Goal: Task Accomplishment & Management: Complete application form

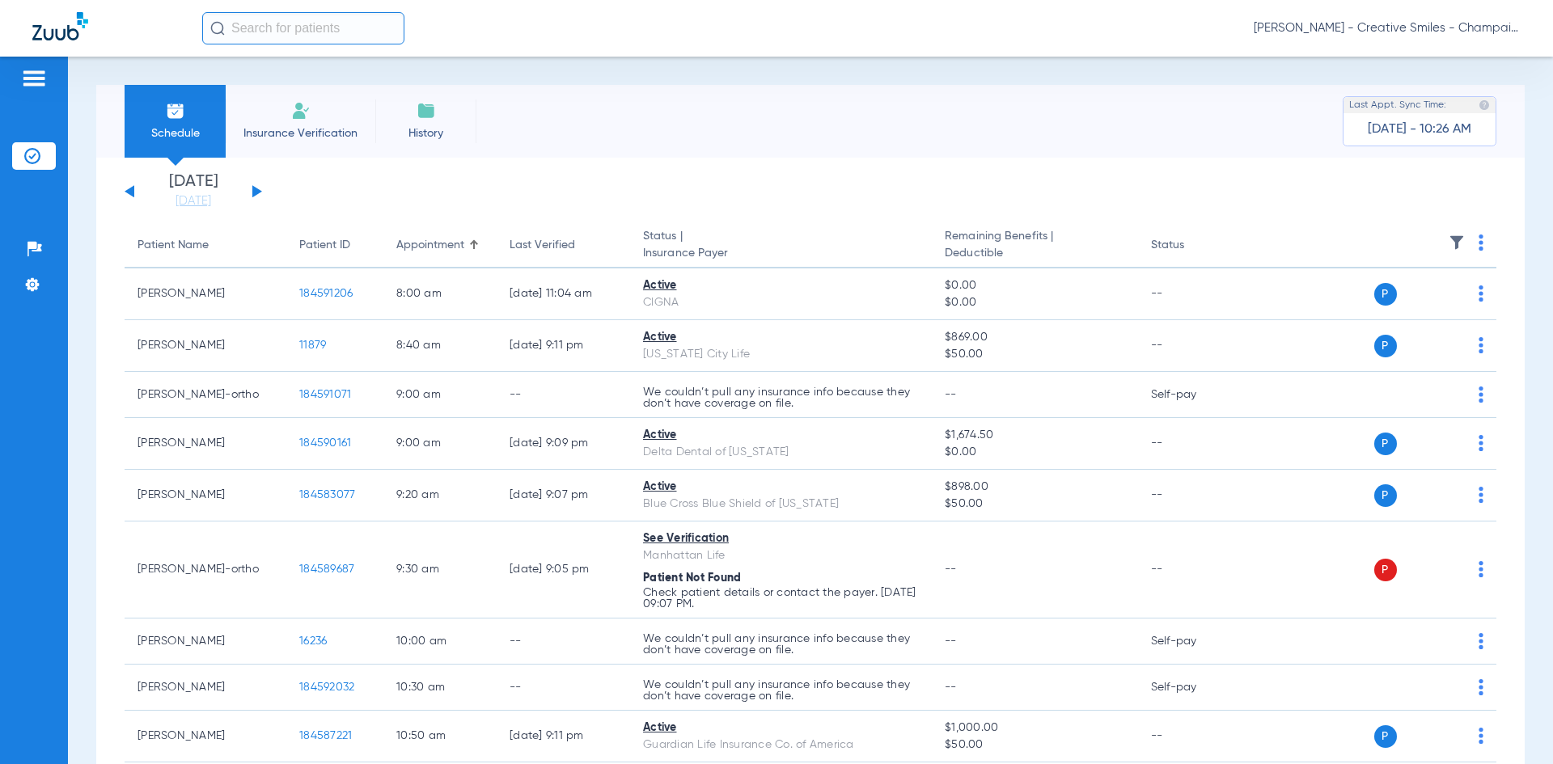
click at [294, 114] on img at bounding box center [300, 110] width 19 height 19
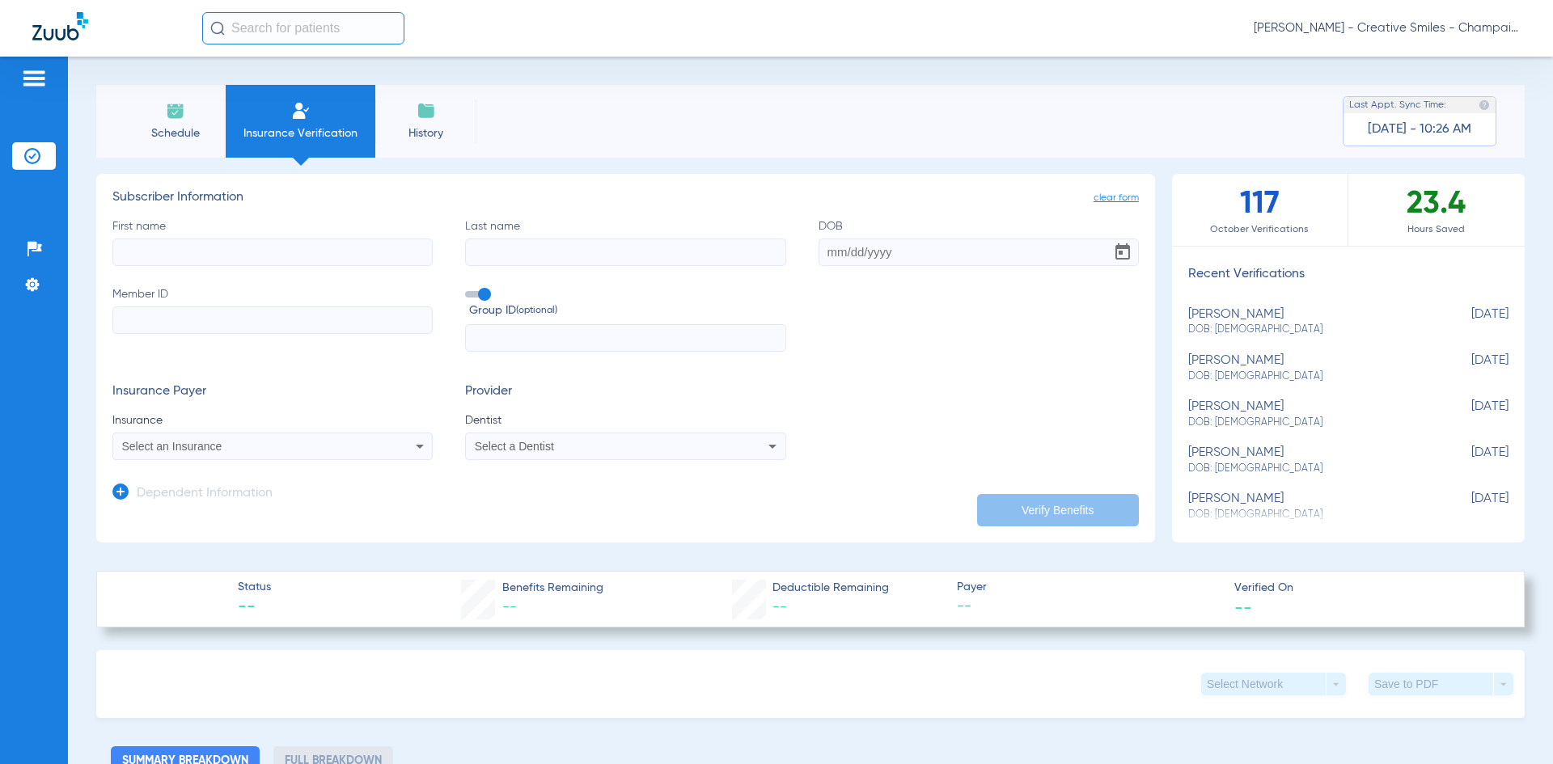
click at [309, 265] on input "First name" at bounding box center [272, 253] width 320 height 28
type input "[PERSON_NAME]"
type input "[DATE]"
click at [349, 322] on input "Member ID Required" at bounding box center [272, 321] width 320 height 28
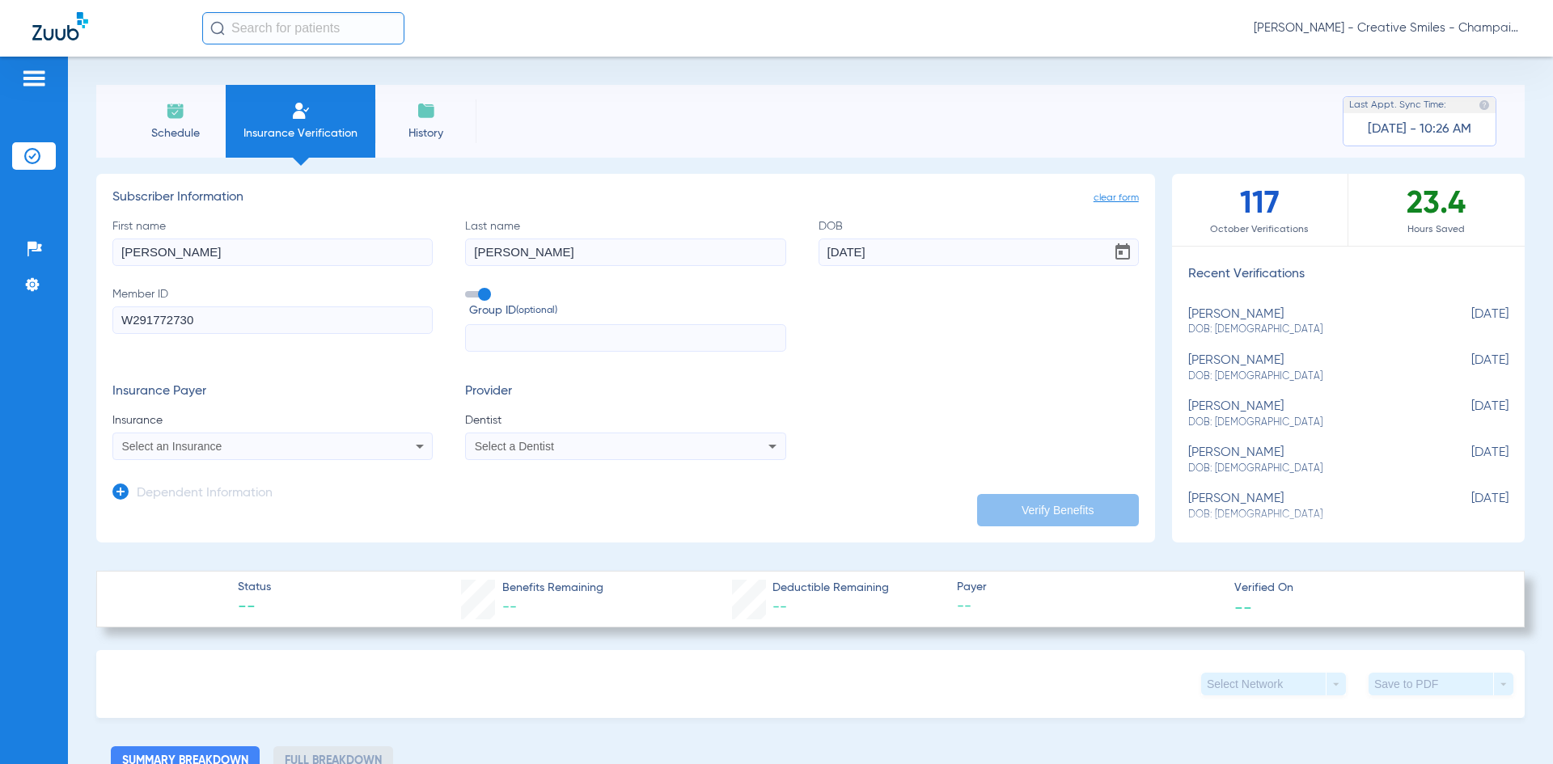
type input "W291772730"
click at [481, 294] on span at bounding box center [477, 294] width 24 height 6
click at [468, 289] on input "Group ID (optional)" at bounding box center [468, 289] width 0 height 0
click at [259, 459] on mat-select "Select an Insurance" at bounding box center [272, 447] width 320 height 28
click at [256, 455] on div "Select an Insurance" at bounding box center [272, 446] width 319 height 19
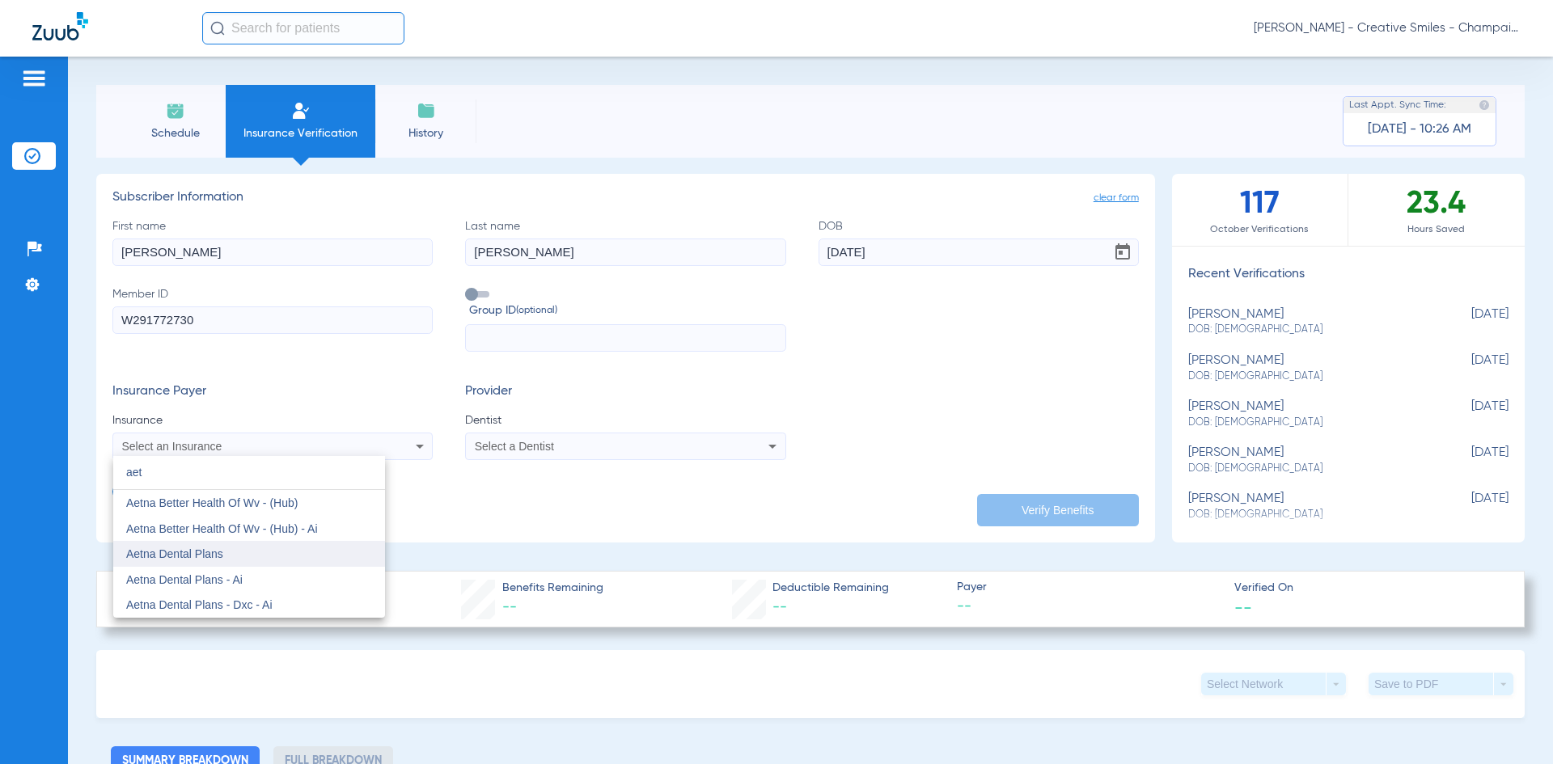
type input "aet"
click at [235, 556] on mat-option "Aetna Dental Plans" at bounding box center [249, 554] width 272 height 26
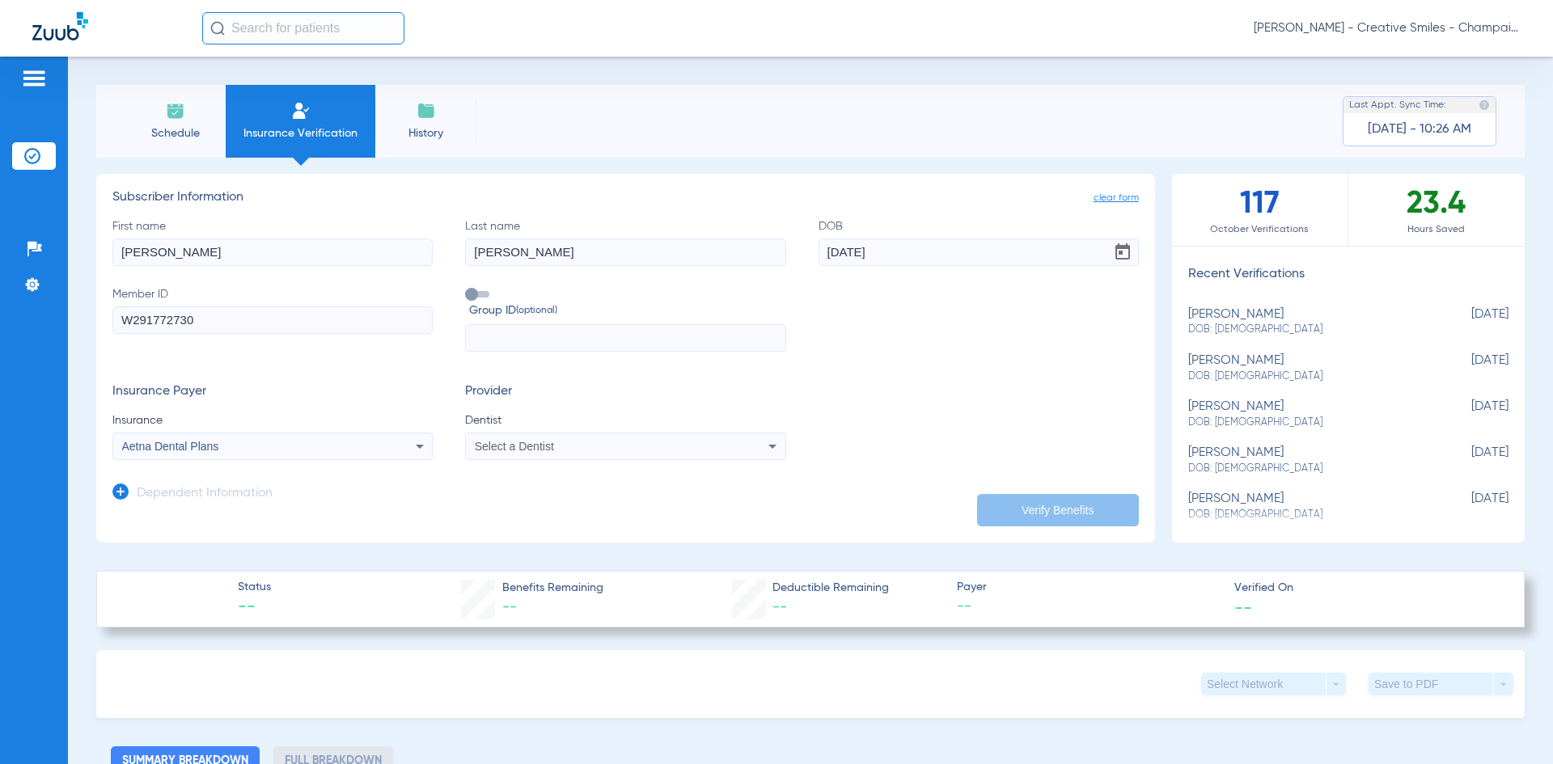
click at [599, 440] on div "Select a Dentist" at bounding box center [625, 446] width 319 height 19
type input "[PERSON_NAME]"
click at [580, 514] on mat-option "Na-[PERSON_NAME] 1306405303" at bounding box center [599, 503] width 272 height 26
click at [1051, 520] on button "Verify Benefits" at bounding box center [1058, 510] width 162 height 32
click at [681, 189] on app-manual-verification-form "clear form Subscriber Information First name [PERSON_NAME] Last name [PERSON_NA…" at bounding box center [625, 358] width 1059 height 369
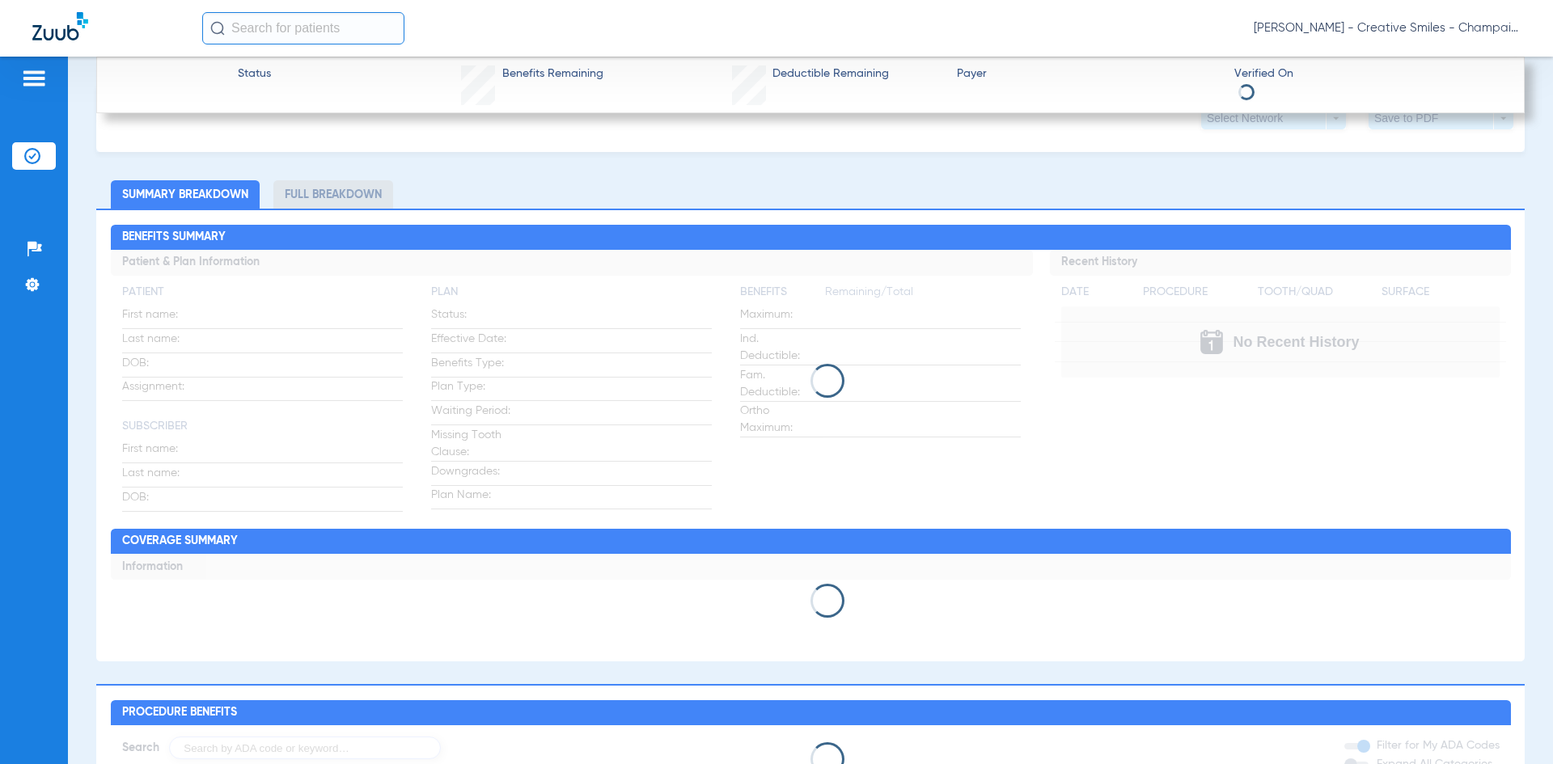
click at [700, 387] on div at bounding box center [811, 381] width 1400 height 34
